Goal: Information Seeking & Learning: Stay updated

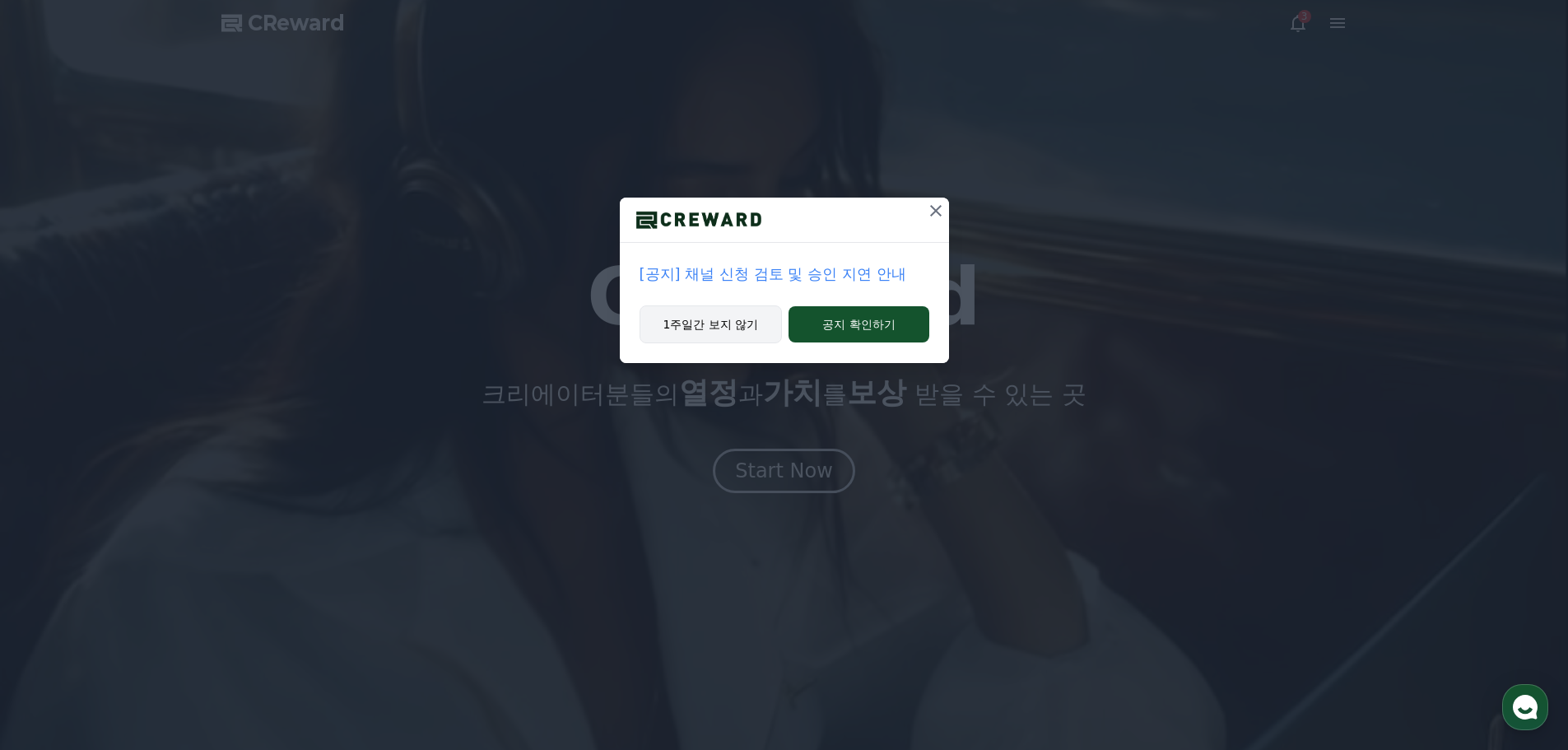
click at [737, 326] on button "1주일간 보지 않기" at bounding box center [710, 324] width 143 height 38
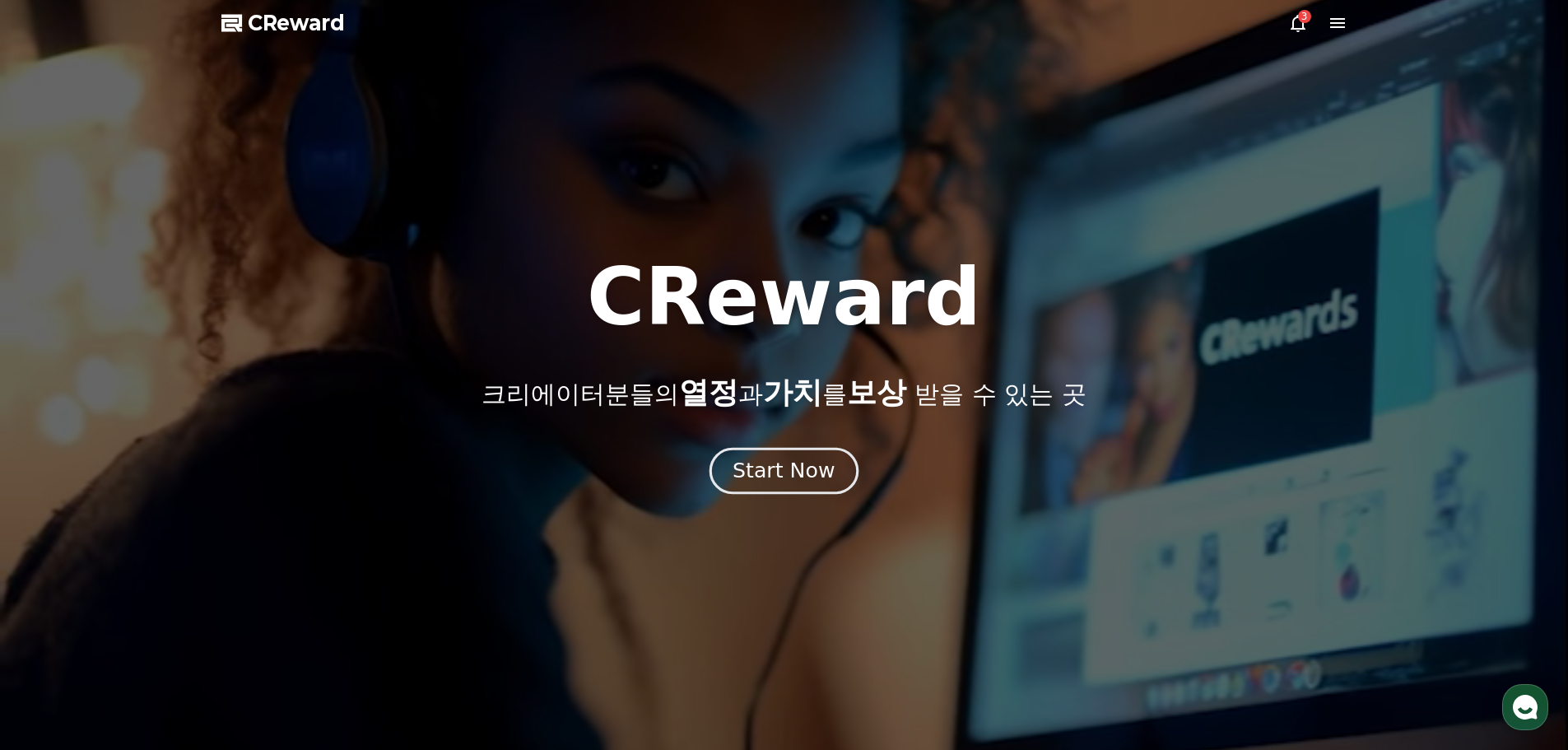
click at [801, 469] on div "Start Now" at bounding box center [783, 470] width 102 height 28
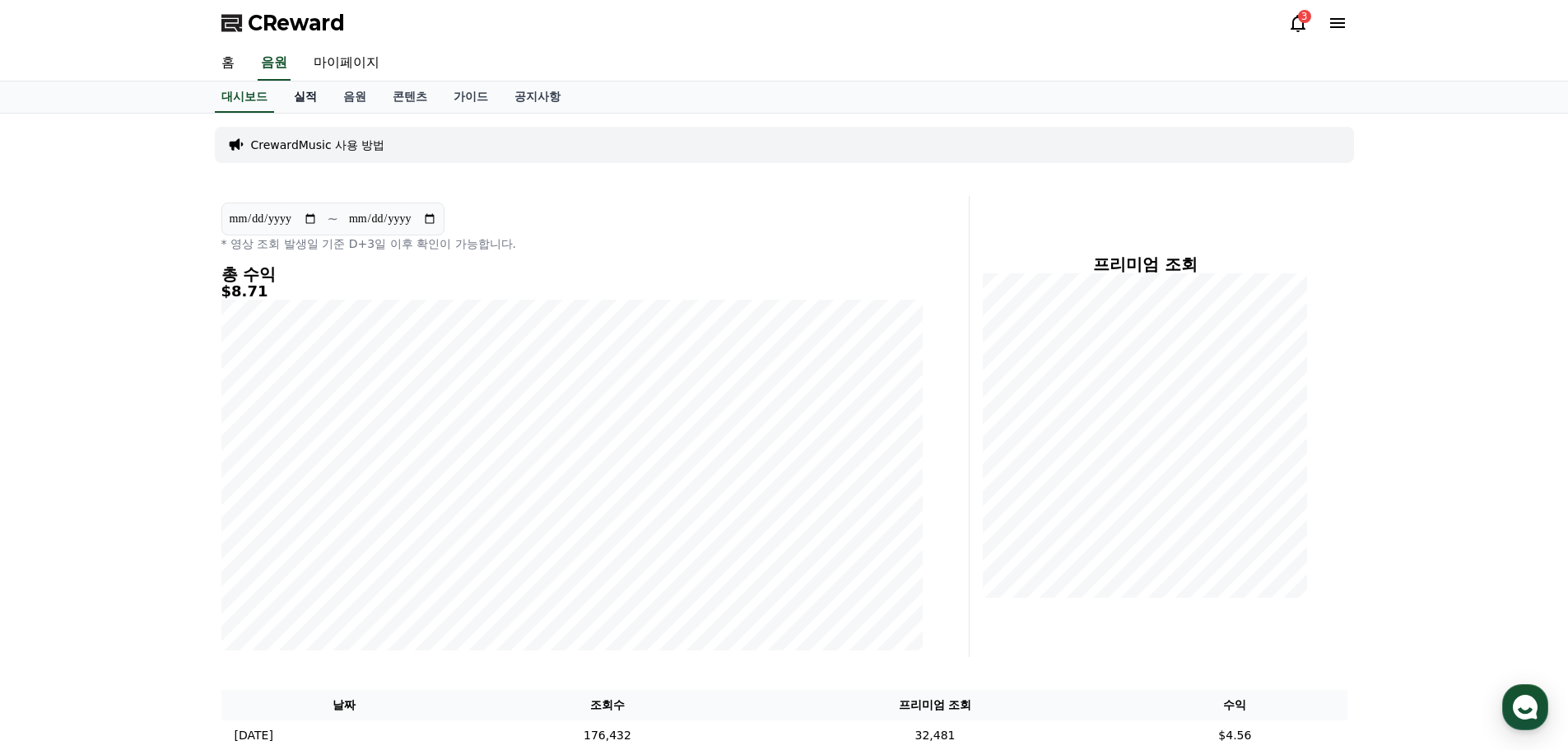
click at [311, 87] on link "실적" at bounding box center [305, 96] width 49 height 31
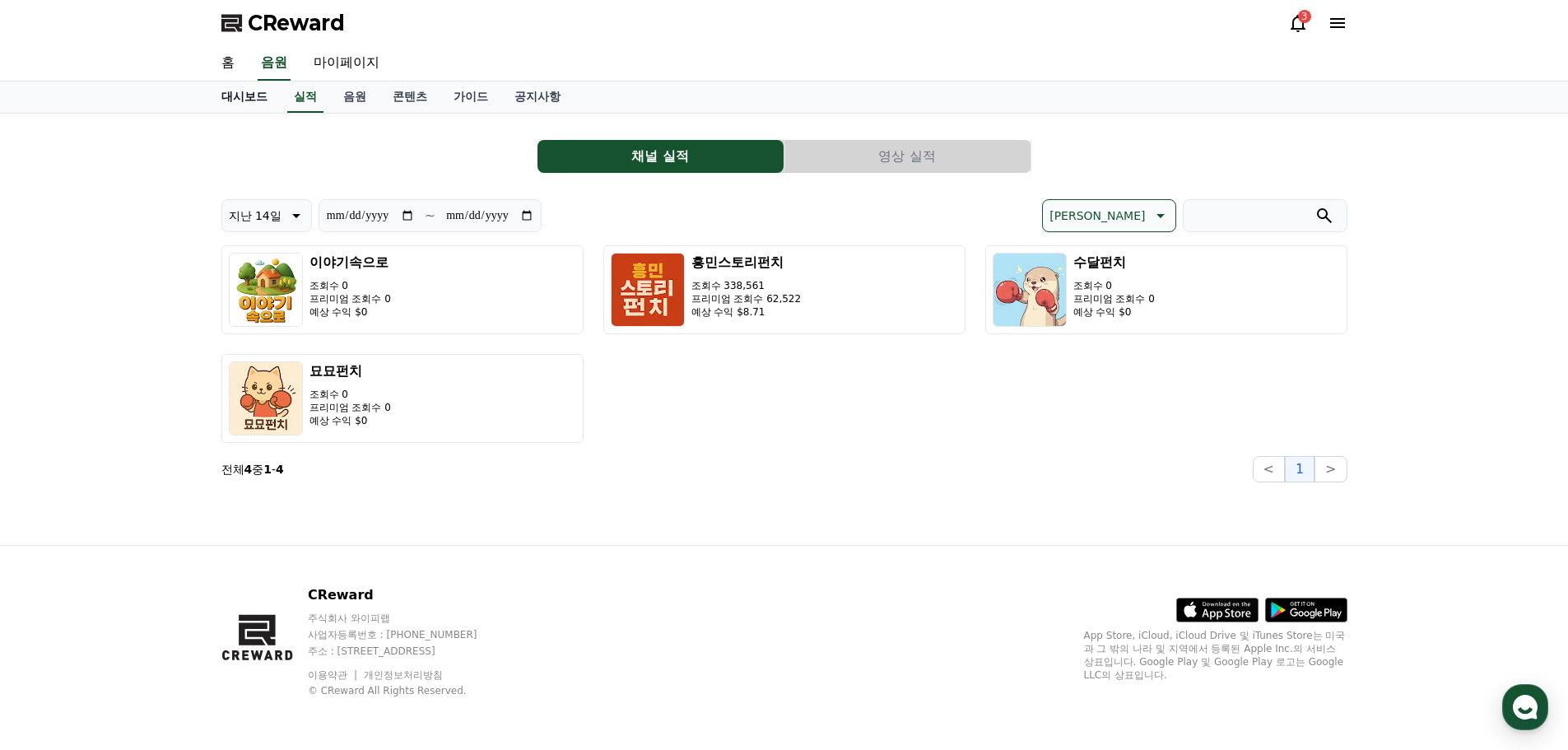
click at [246, 92] on link "대시보드" at bounding box center [244, 96] width 73 height 31
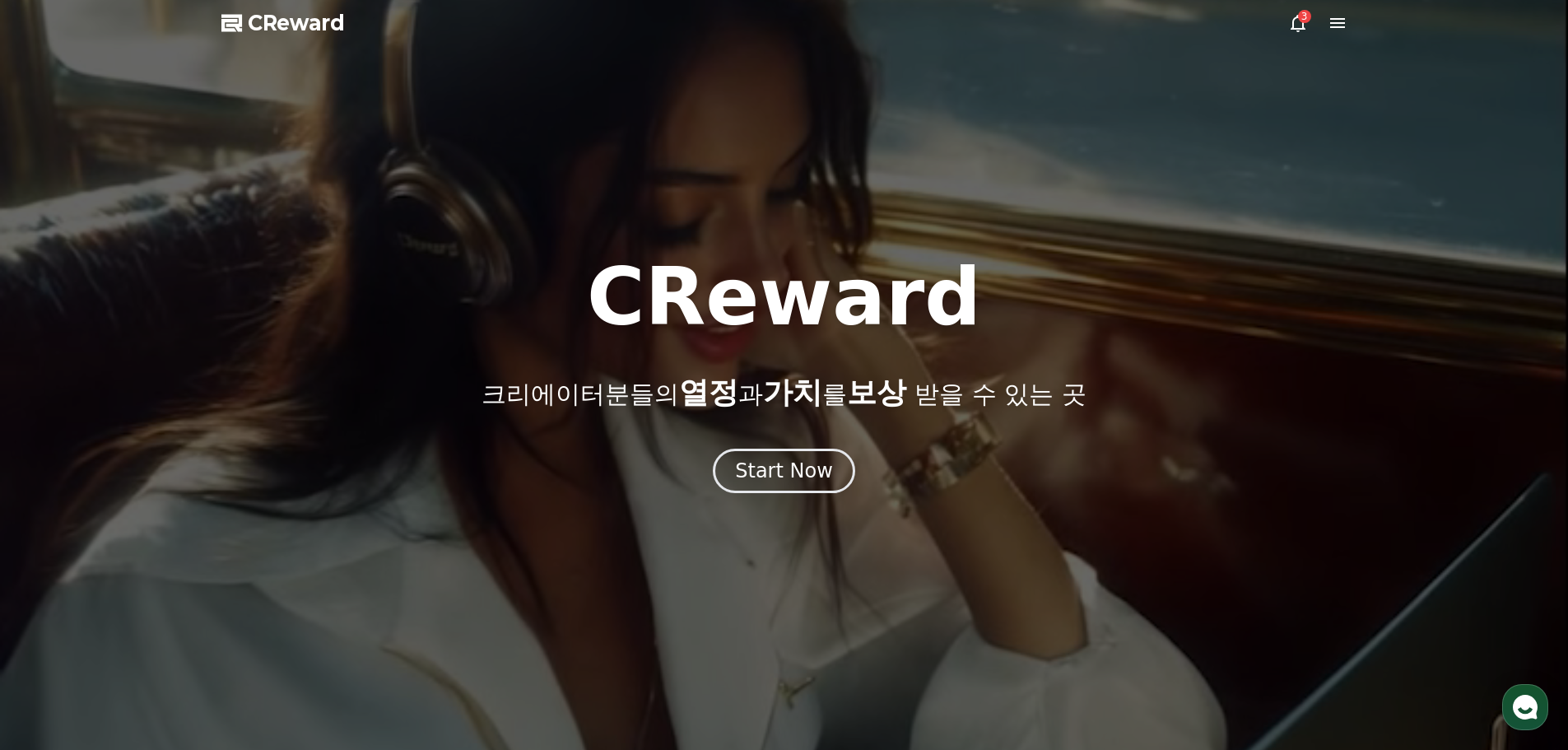
click at [805, 493] on div at bounding box center [784, 375] width 1568 height 750
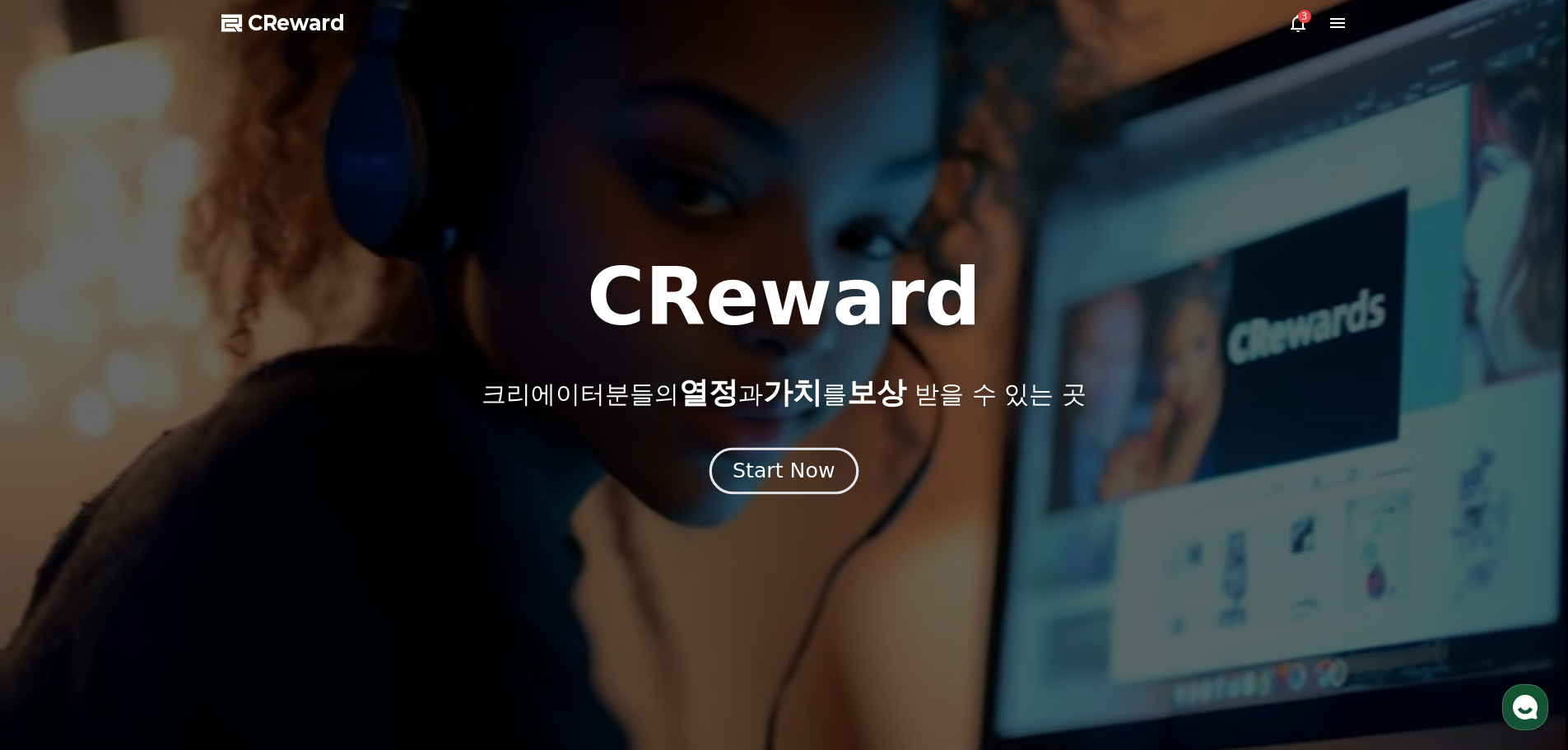
click at [802, 482] on div "Start Now" at bounding box center [783, 470] width 102 height 28
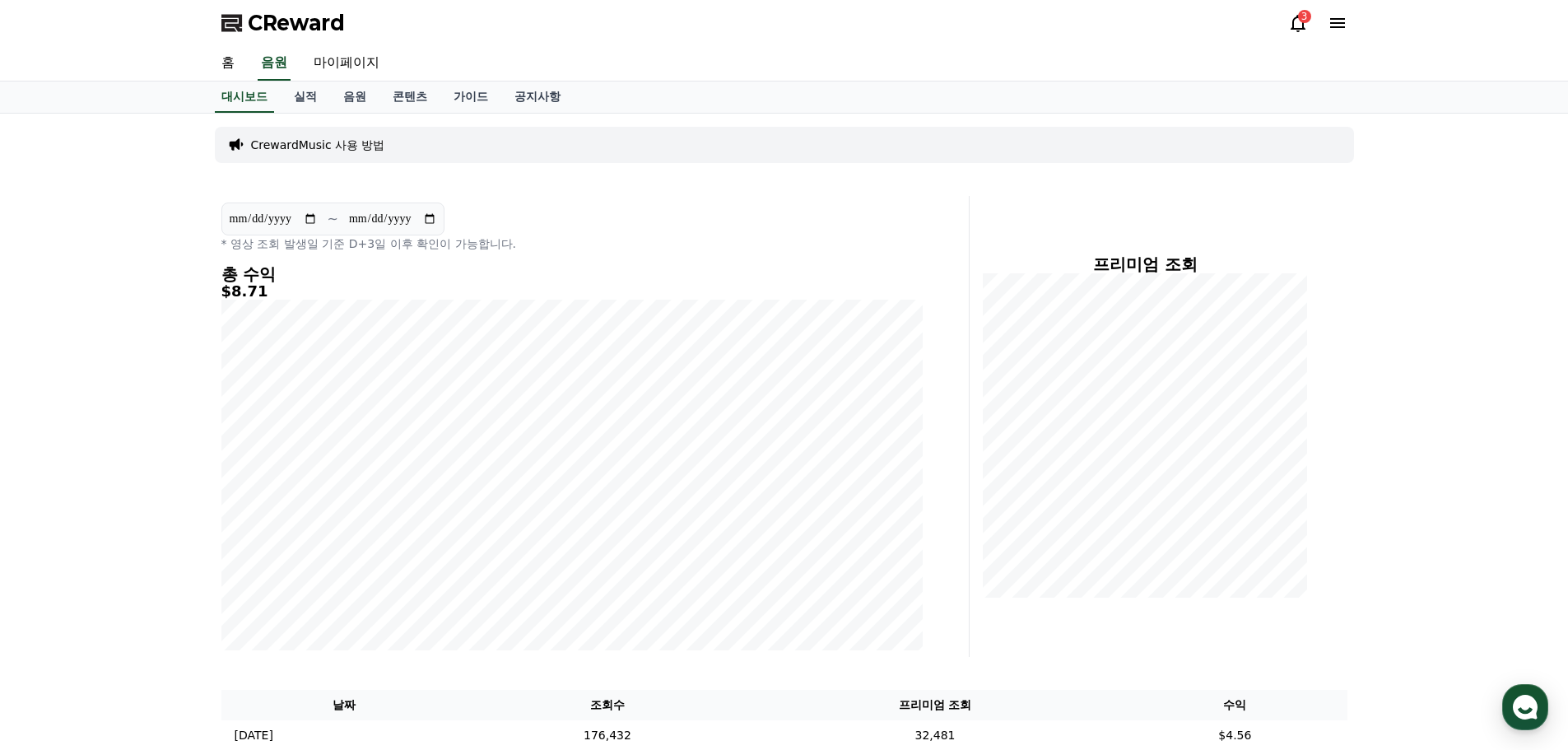
click at [1302, 21] on div "3" at bounding box center [1305, 17] width 14 height 14
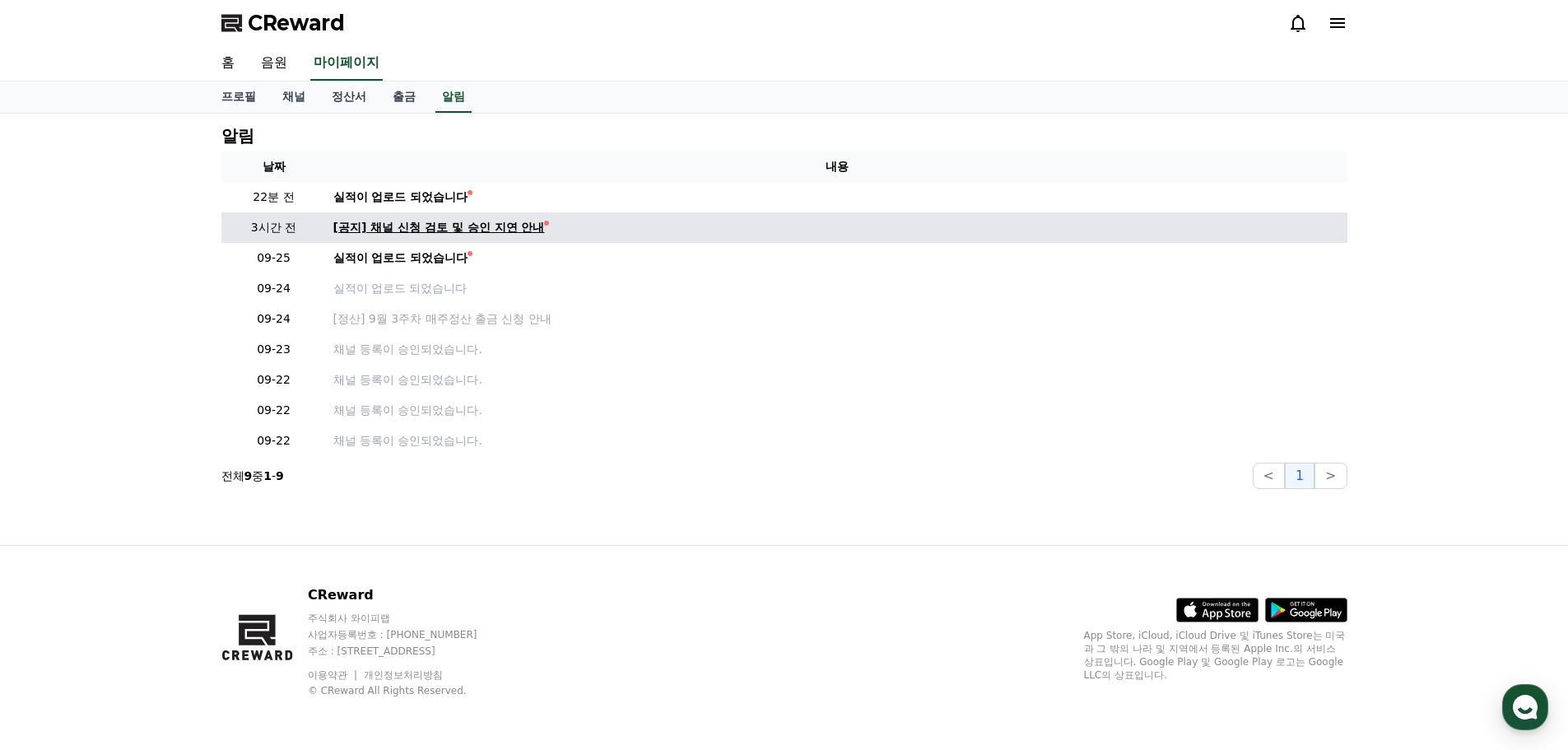
click at [441, 235] on div "[공지] 채널 신청 검토 및 승인 지연 안내" at bounding box center [439, 227] width 211 height 17
